Goal: Task Accomplishment & Management: Manage account settings

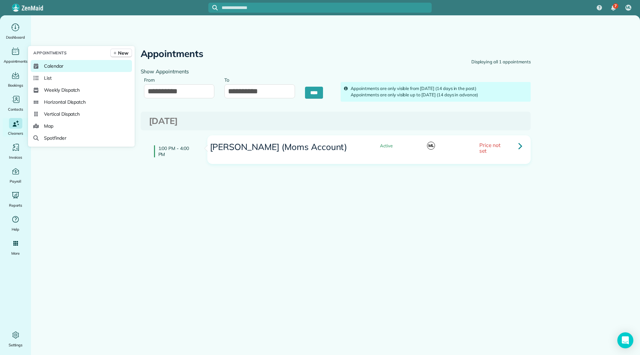
click at [42, 64] on link "Calendar" at bounding box center [81, 66] width 101 height 12
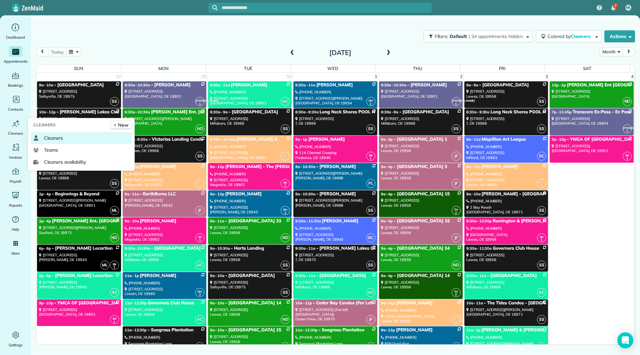
click at [51, 135] on span "Cleaners" at bounding box center [53, 138] width 19 height 7
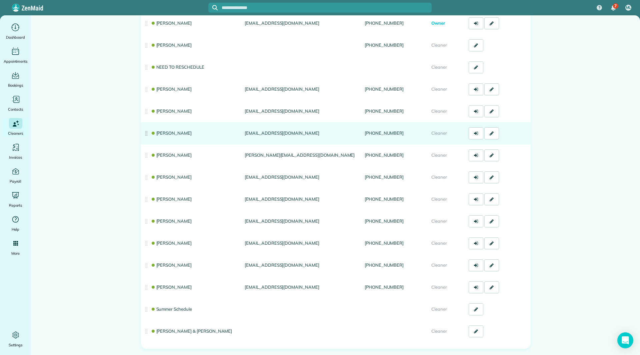
scroll to position [67, 0]
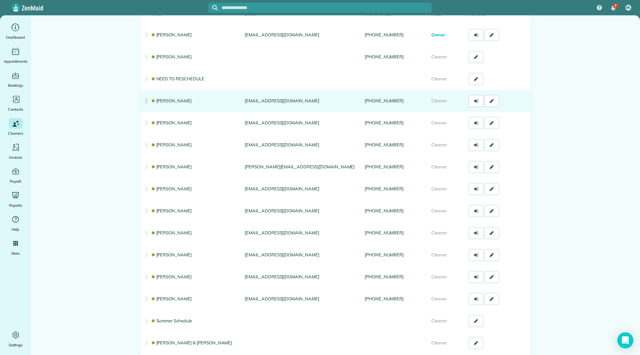
click at [169, 98] on link "Brittany Craig" at bounding box center [171, 100] width 41 height 5
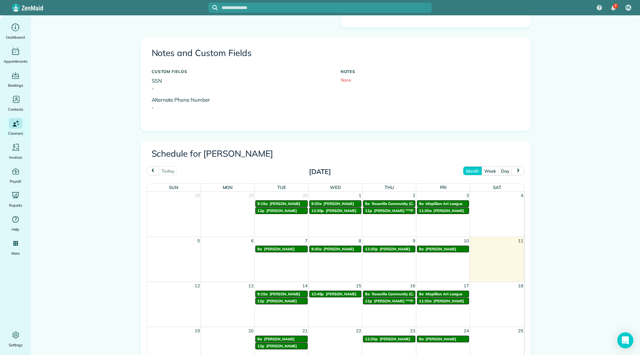
scroll to position [349, 0]
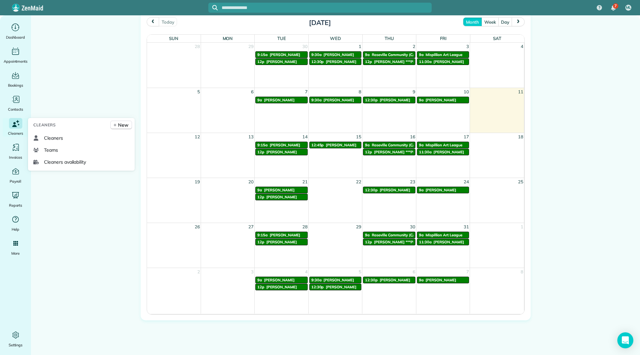
click at [14, 129] on div "Cleaners" at bounding box center [15, 127] width 27 height 19
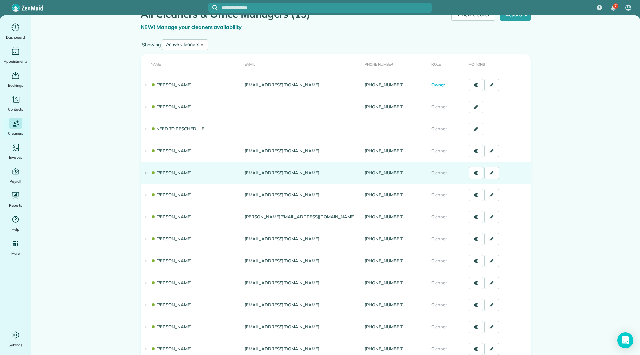
scroll to position [33, 0]
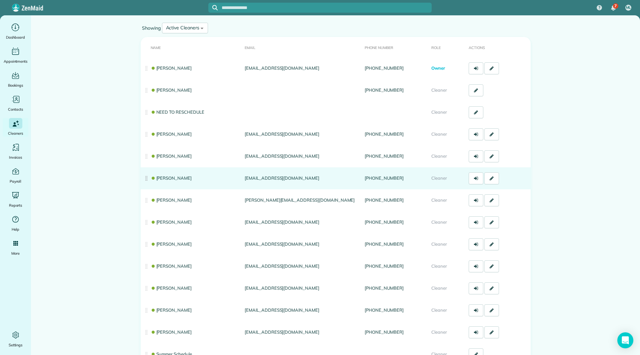
click at [180, 178] on link "[PERSON_NAME]" at bounding box center [171, 177] width 41 height 5
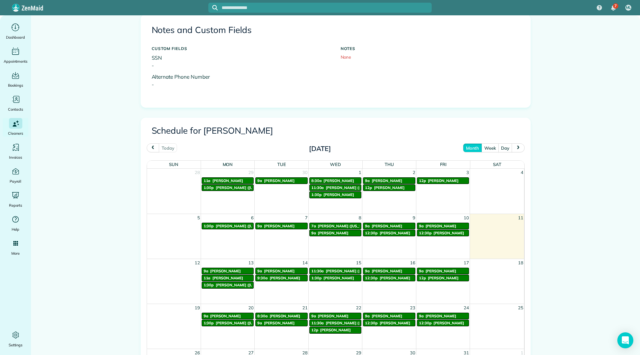
scroll to position [233, 0]
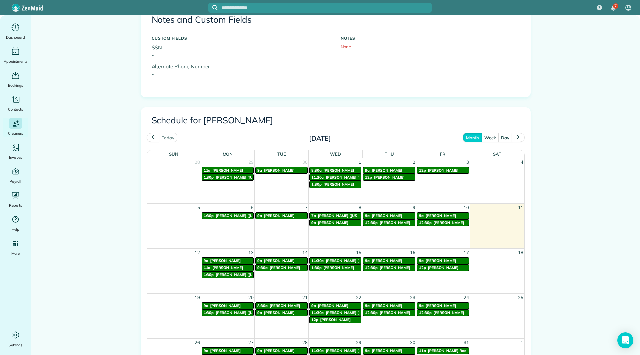
click at [382, 222] on span "[PERSON_NAME]" at bounding box center [395, 222] width 31 height 5
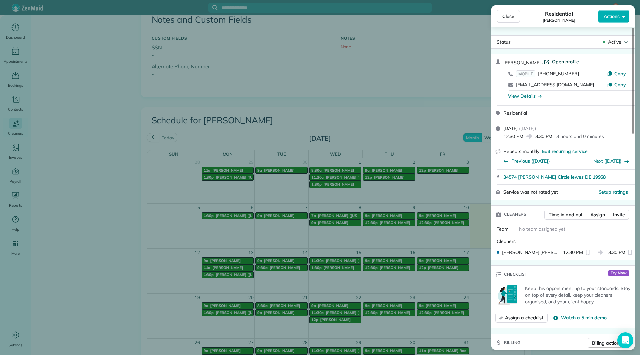
click at [552, 59] on span "Open profile" at bounding box center [565, 61] width 27 height 7
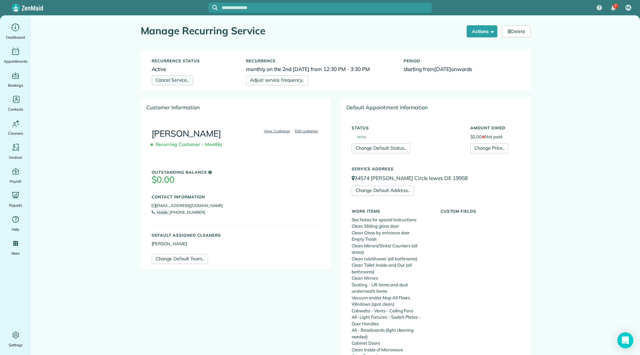
click at [184, 78] on link "Cancel Service.." at bounding box center [172, 80] width 41 height 10
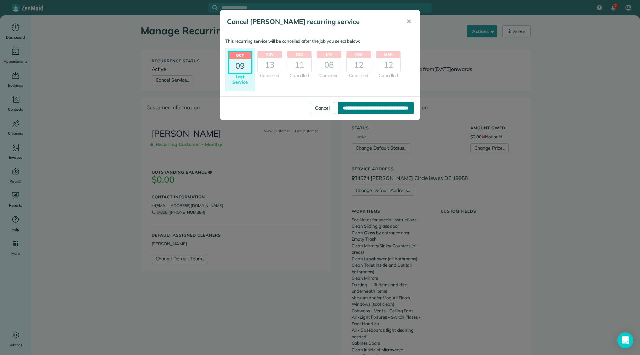
click at [338, 109] on input "**********" at bounding box center [376, 108] width 76 height 12
